Goal: Check status: Check status

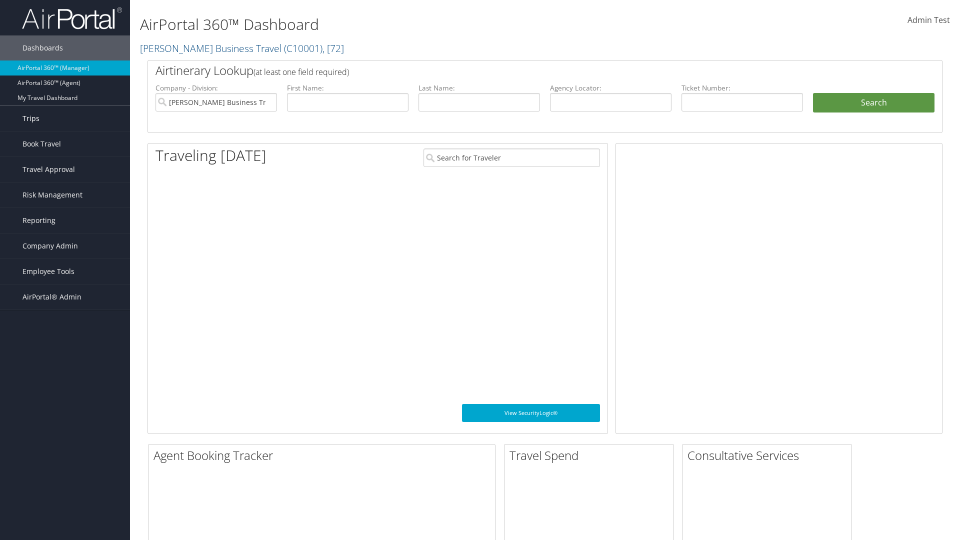
click at [65, 119] on link "Trips" at bounding box center [65, 118] width 130 height 25
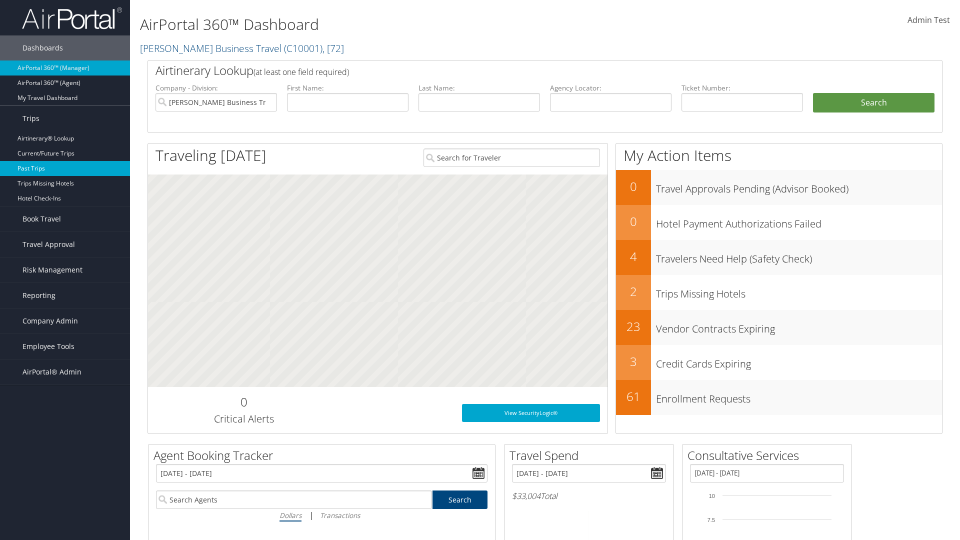
click at [65, 169] on link "Past Trips" at bounding box center [65, 168] width 130 height 15
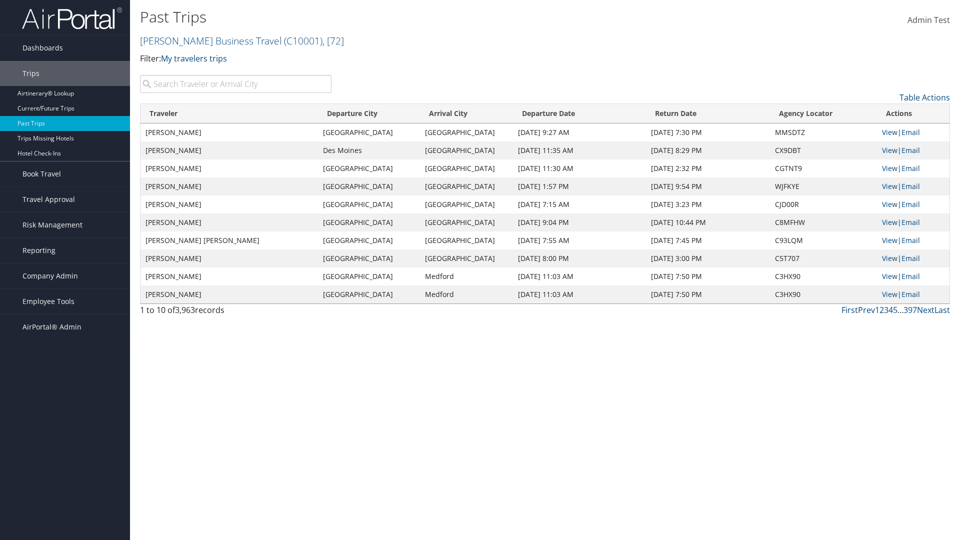
click at [236, 84] on input "search" at bounding box center [236, 84] width 192 height 18
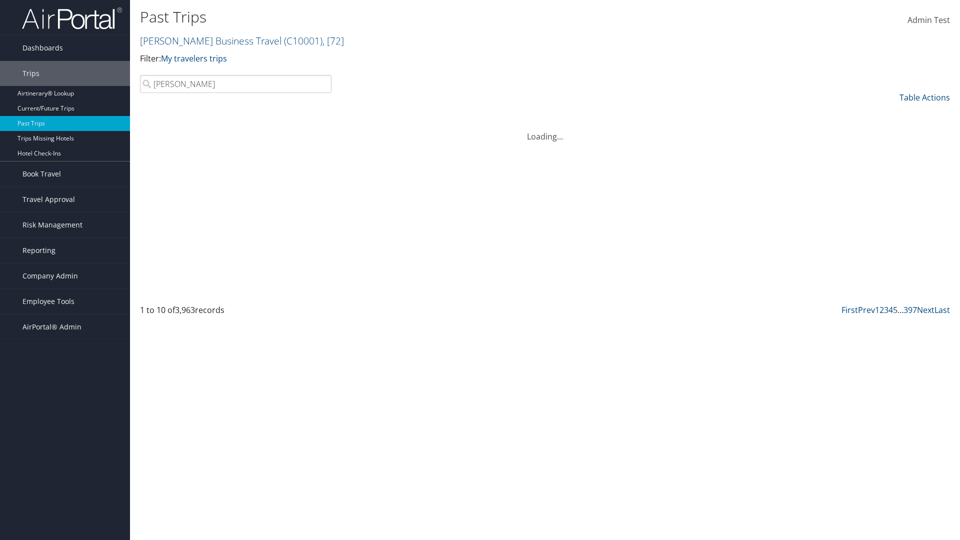
type input "[PERSON_NAME]"
click at [236, 84] on input "search" at bounding box center [236, 84] width 192 height 18
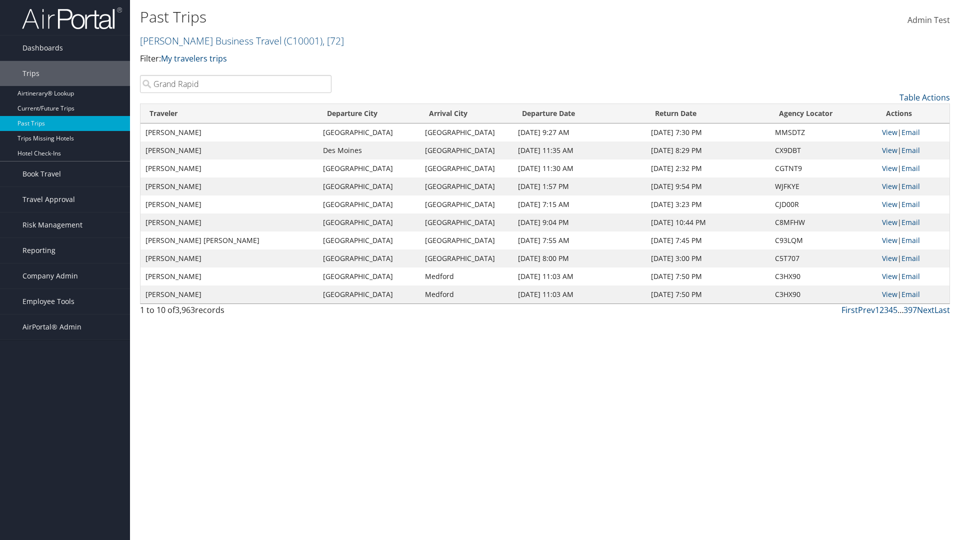
type input "[GEOGRAPHIC_DATA]"
